Goal: Information Seeking & Learning: Learn about a topic

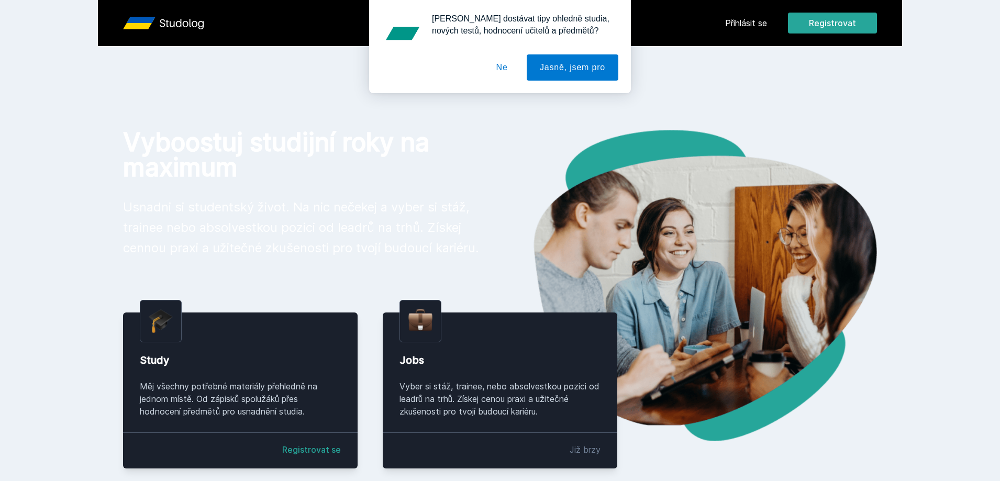
click at [502, 73] on button "Ne" at bounding box center [502, 67] width 38 height 26
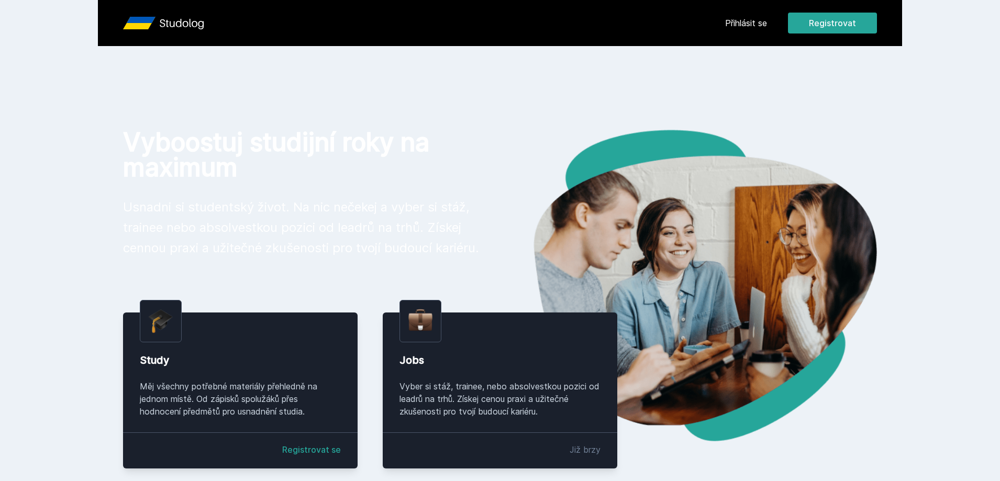
click at [742, 28] on link "Přihlásit se" at bounding box center [746, 23] width 42 height 13
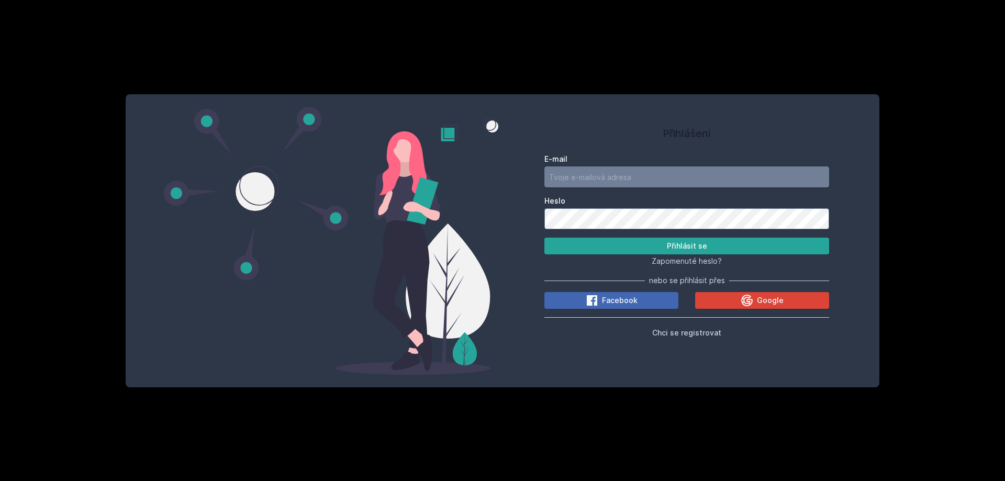
click at [625, 186] on input "E-mail" at bounding box center [686, 176] width 285 height 21
type input "[EMAIL_ADDRESS][DOMAIN_NAME]"
click at [615, 297] on span "Facebook" at bounding box center [620, 300] width 36 height 10
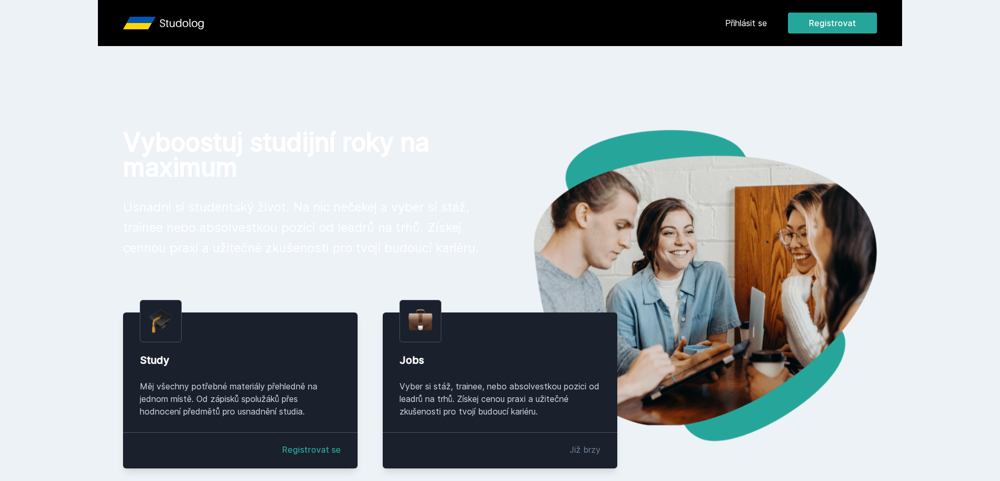
click at [763, 21] on link "Přihlásit se" at bounding box center [746, 23] width 42 height 13
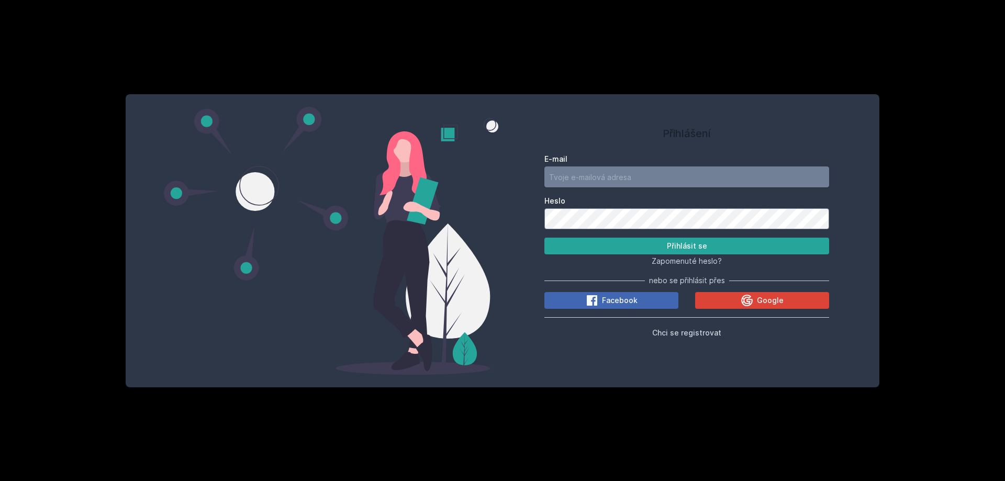
click at [657, 172] on input "E-mail" at bounding box center [686, 176] width 285 height 21
type input "[EMAIL_ADDRESS][DOMAIN_NAME]"
click at [544, 238] on button "Přihlásit se" at bounding box center [686, 246] width 285 height 17
click at [700, 332] on span "Chci se registrovat" at bounding box center [686, 332] width 69 height 9
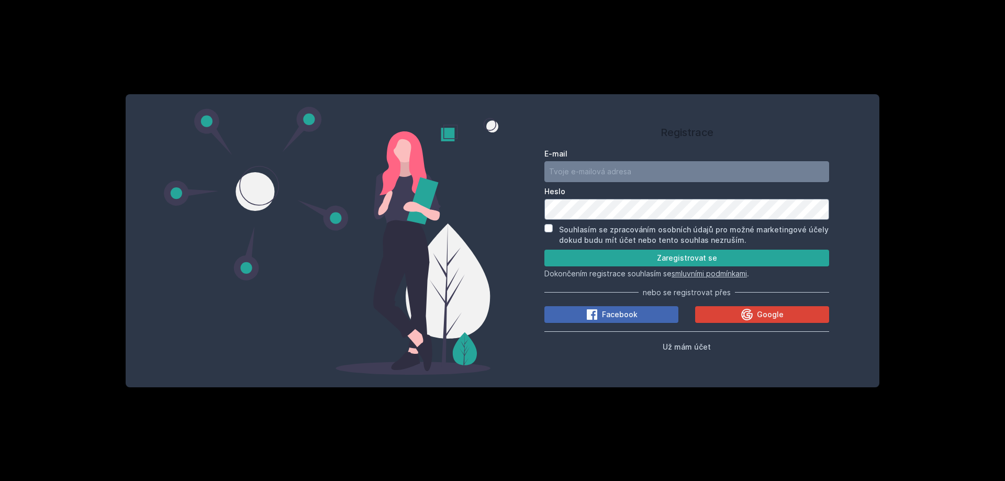
click at [955, 163] on div "Registrace E-mail Heslo Souhlasím se zpracováním osobních údajů pro možné marke…" at bounding box center [502, 240] width 1005 height 481
click at [959, 94] on div "Registrace E-mail Heslo Souhlasím se zpracováním osobních údajů pro možné marke…" at bounding box center [502, 240] width 1005 height 481
click at [962, 138] on div "Registrace E-mail Heslo Souhlasím se zpracováním osobních údajů pro možné marke…" at bounding box center [502, 240] width 1005 height 481
click at [590, 166] on input "E-mail" at bounding box center [686, 171] width 285 height 21
type input "[EMAIL_ADDRESS][DOMAIN_NAME]"
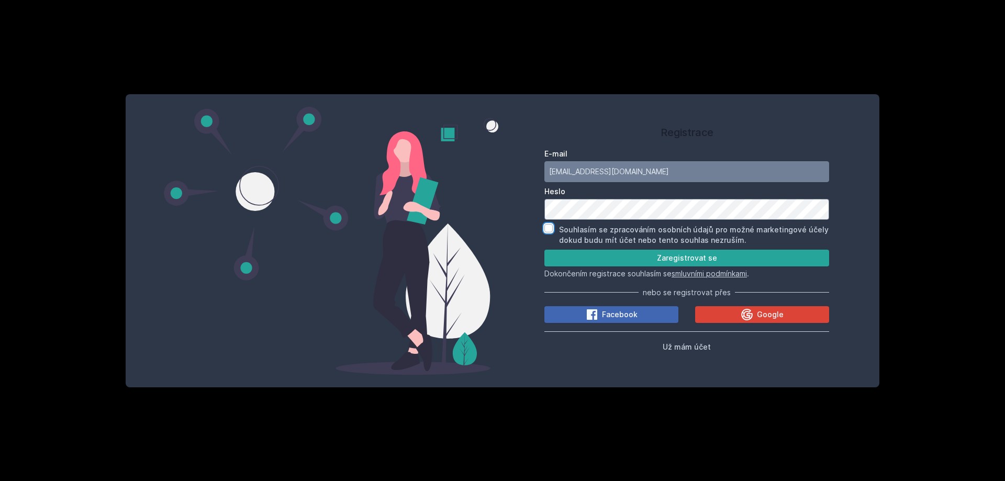
click at [546, 229] on input "Souhlasím se zpracováním osobních údajů pro možné marketingové účely dokud budu…" at bounding box center [548, 228] width 8 height 8
checkbox input "true"
click at [641, 257] on button "Zaregistrovat se" at bounding box center [686, 258] width 285 height 17
click at [651, 261] on button "Zaregistrovat se" at bounding box center [686, 258] width 285 height 17
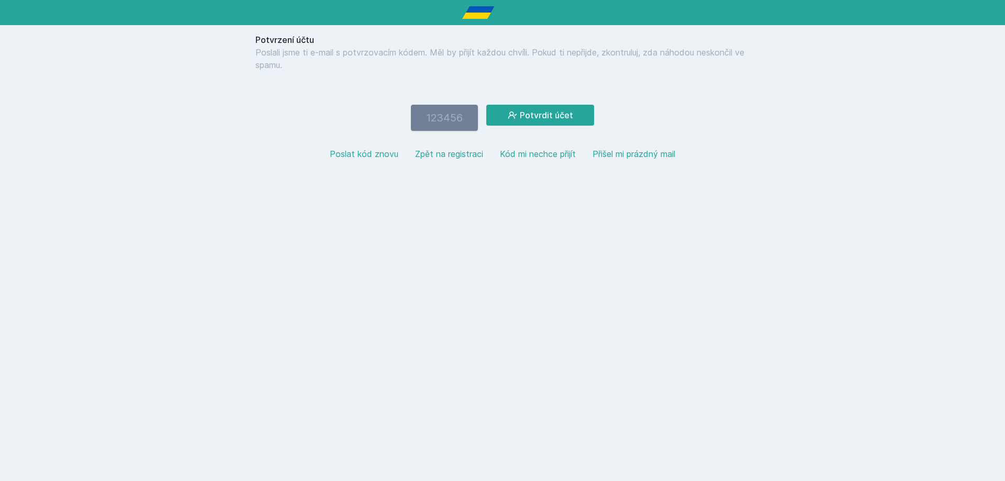
paste input "701628"
type input "701628"
click at [579, 112] on button "Potvrdit účet" at bounding box center [540, 115] width 108 height 21
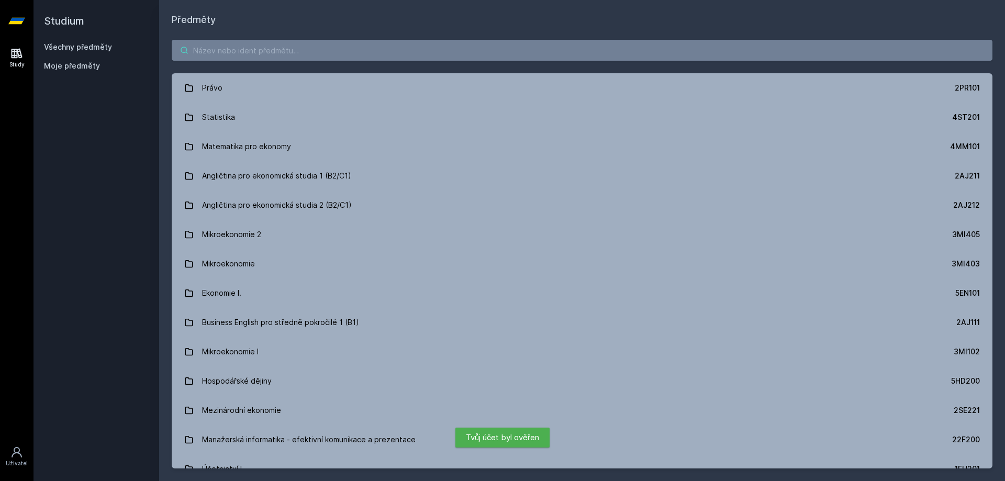
click at [271, 48] on input "search" at bounding box center [582, 50] width 821 height 21
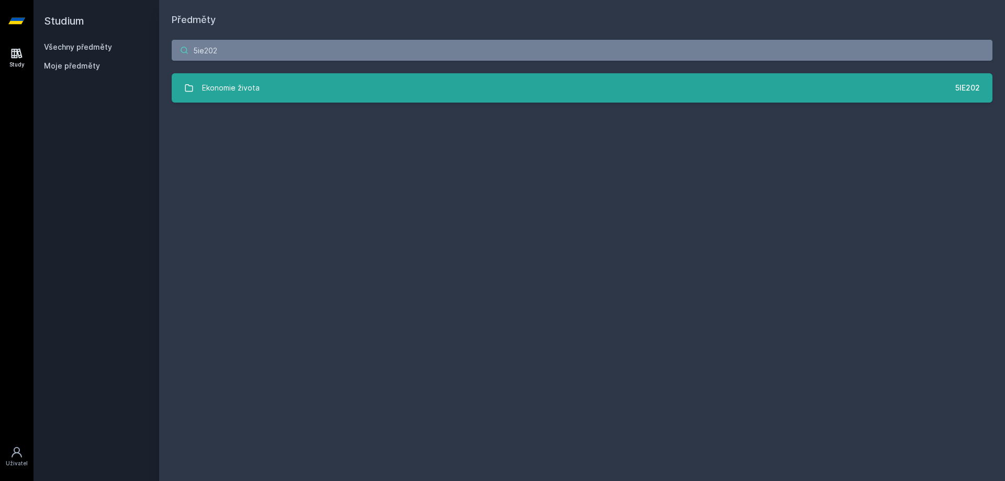
type input "5ie202"
click at [280, 78] on link "Ekonomie života 5IE202" at bounding box center [582, 87] width 821 height 29
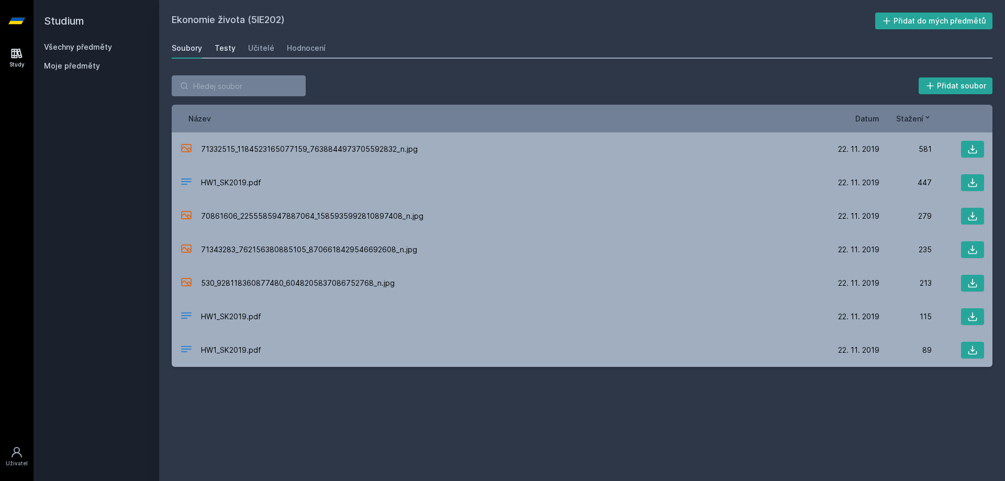
click at [227, 48] on div "Testy" at bounding box center [225, 48] width 21 height 10
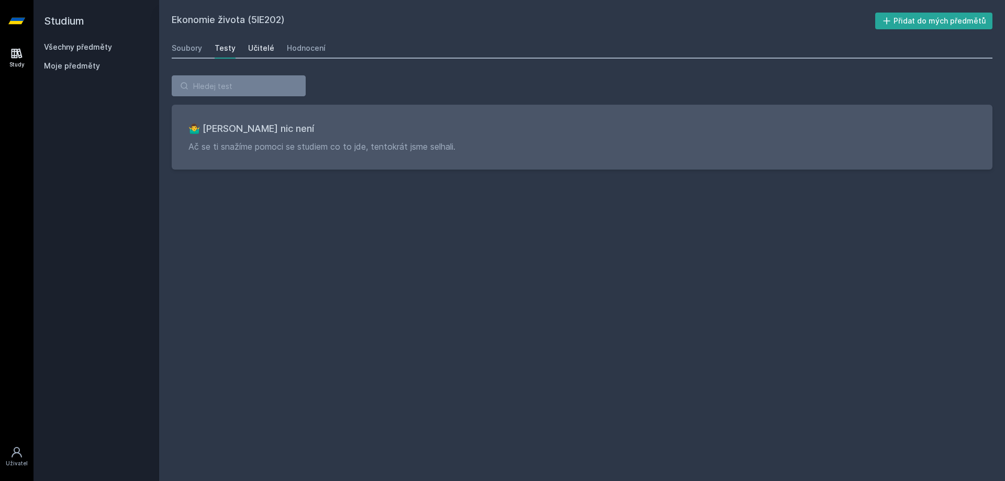
click at [251, 47] on div "Učitelé" at bounding box center [261, 48] width 26 height 10
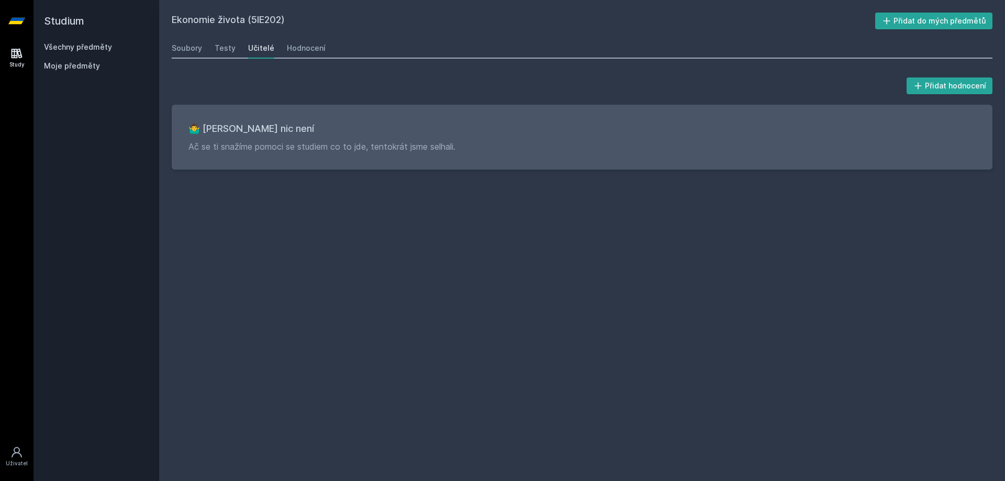
click at [170, 45] on div "Ekonomie života (5IE202) Přidat do mých předmětů Soubory Testy Učitelé Hodnocen…" at bounding box center [582, 240] width 846 height 481
click at [179, 45] on div "Soubory" at bounding box center [187, 48] width 30 height 10
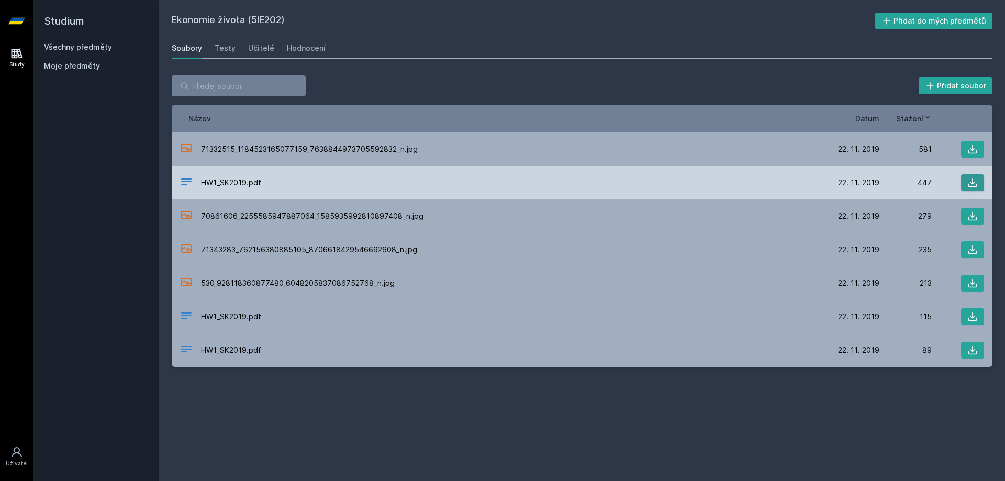
click at [977, 185] on icon at bounding box center [973, 183] width 9 height 9
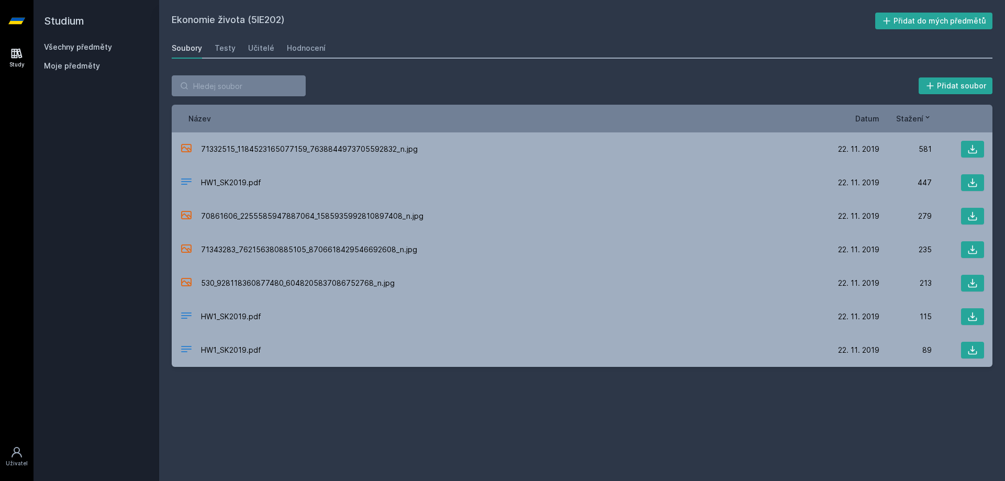
click at [102, 43] on link "Všechny předměty" at bounding box center [78, 46] width 68 height 9
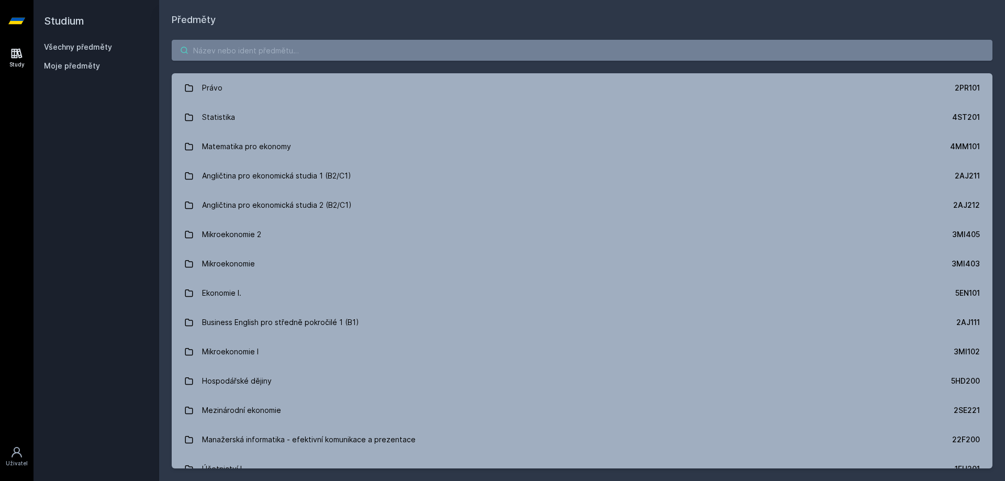
click at [299, 47] on input "search" at bounding box center [582, 50] width 821 height 21
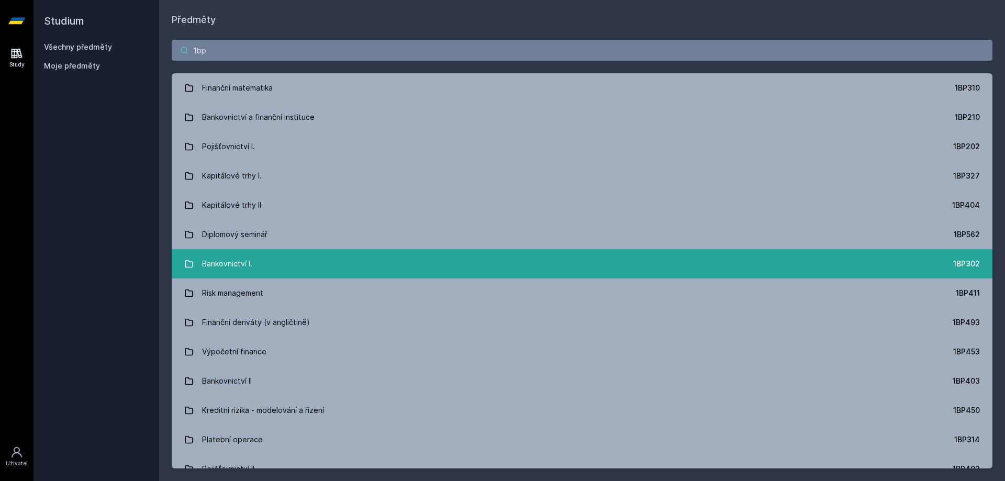
type input "1bp"
click at [251, 258] on div "Bankovnictví I." at bounding box center [227, 263] width 50 height 21
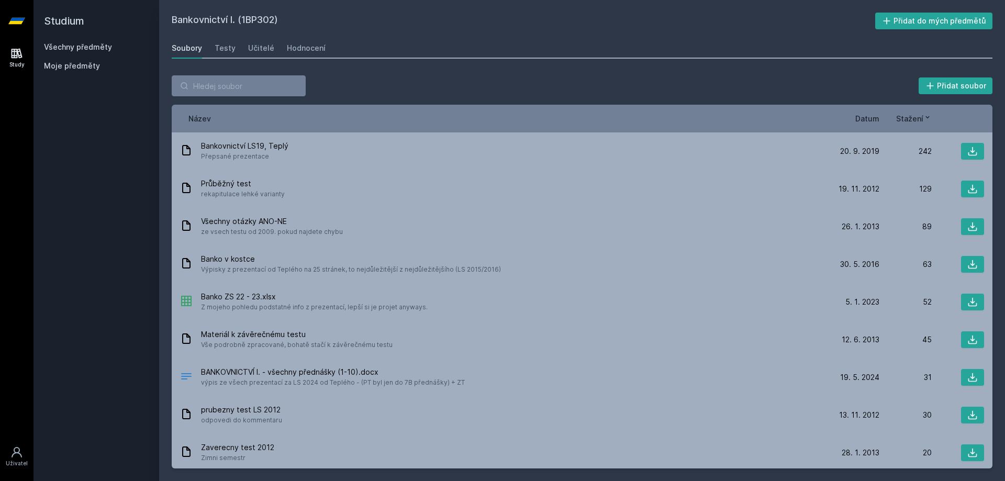
click at [864, 117] on span "Datum" at bounding box center [867, 118] width 24 height 11
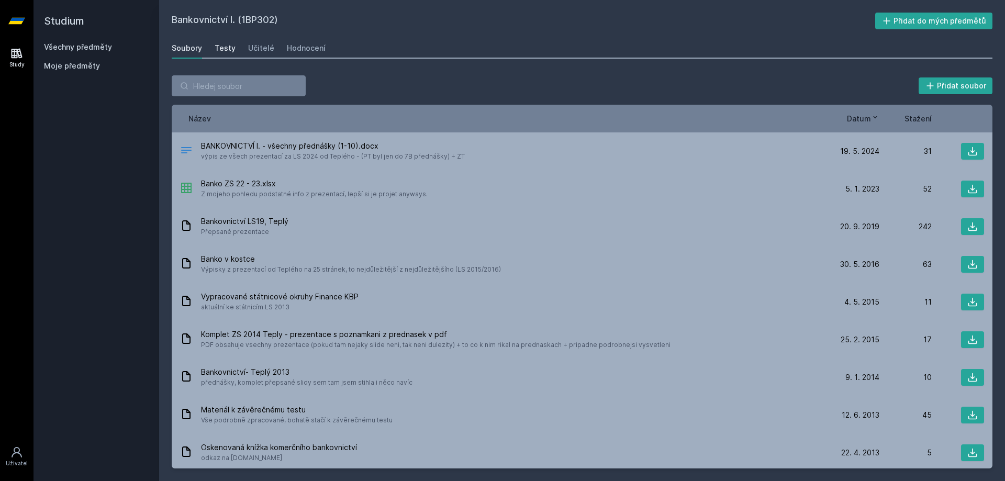
click at [217, 49] on div "Testy" at bounding box center [225, 48] width 21 height 10
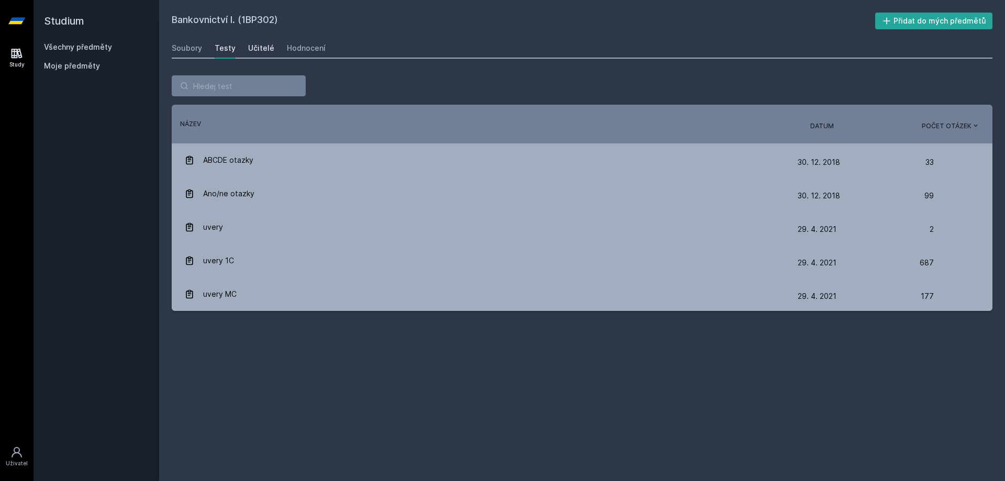
click at [260, 47] on div "Učitelé" at bounding box center [261, 48] width 26 height 10
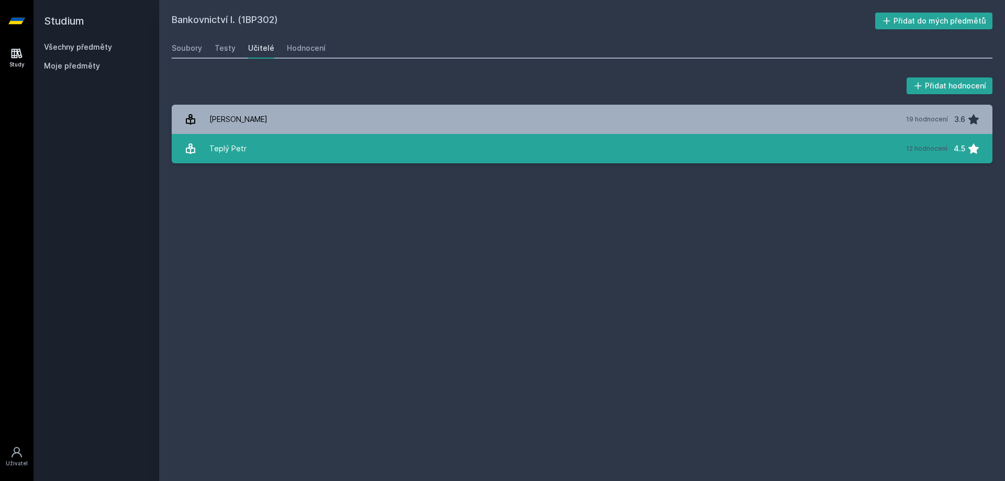
click at [341, 150] on link "Teplý Petr 12 hodnocení 4.5" at bounding box center [582, 148] width 821 height 29
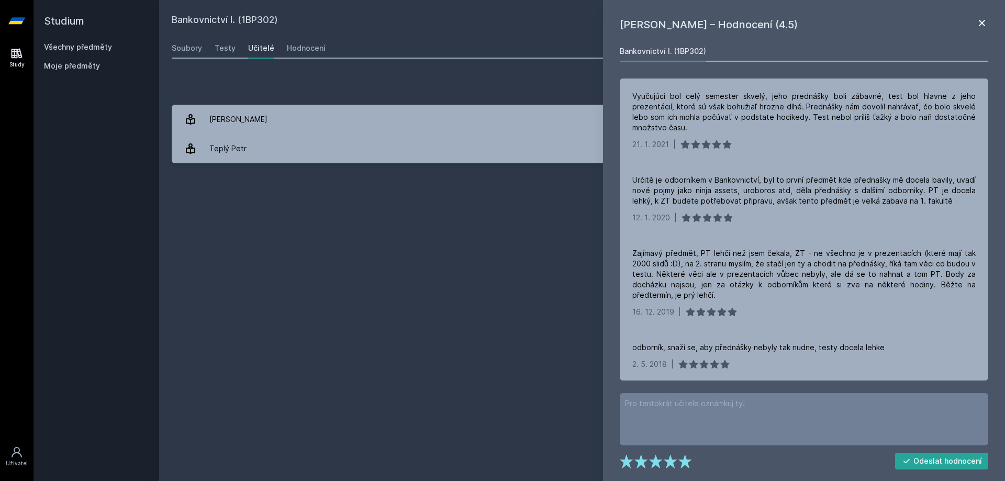
click at [980, 19] on icon at bounding box center [982, 23] width 13 height 13
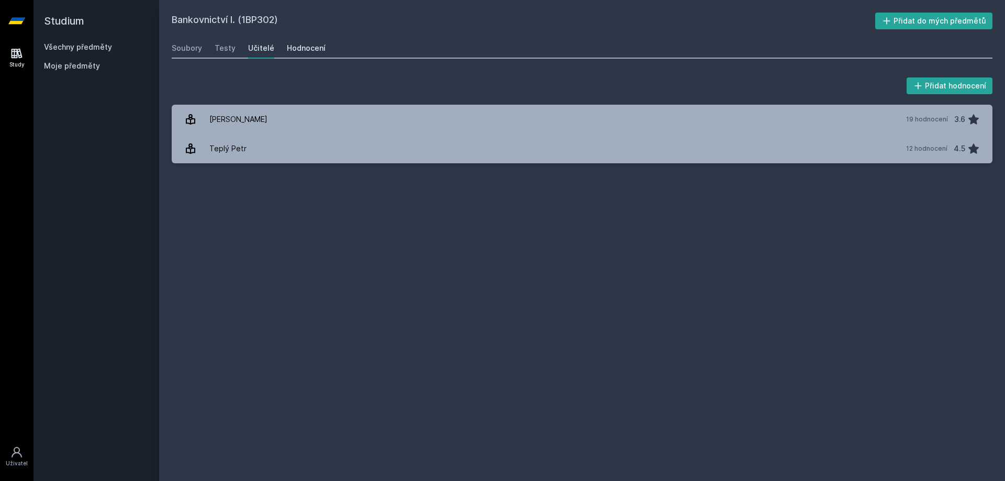
click at [308, 50] on div "Hodnocení" at bounding box center [306, 48] width 39 height 10
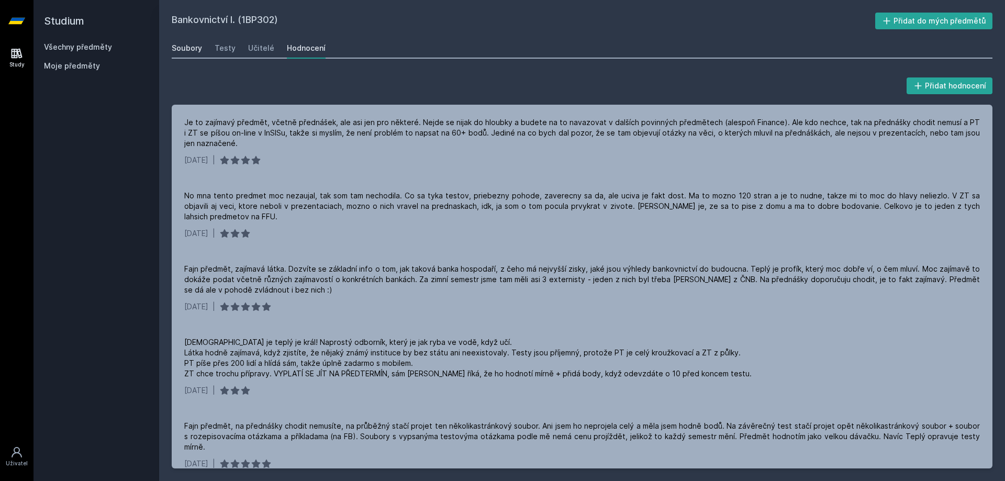
click at [190, 48] on div "Soubory" at bounding box center [187, 48] width 30 height 10
